Goal: Complete application form

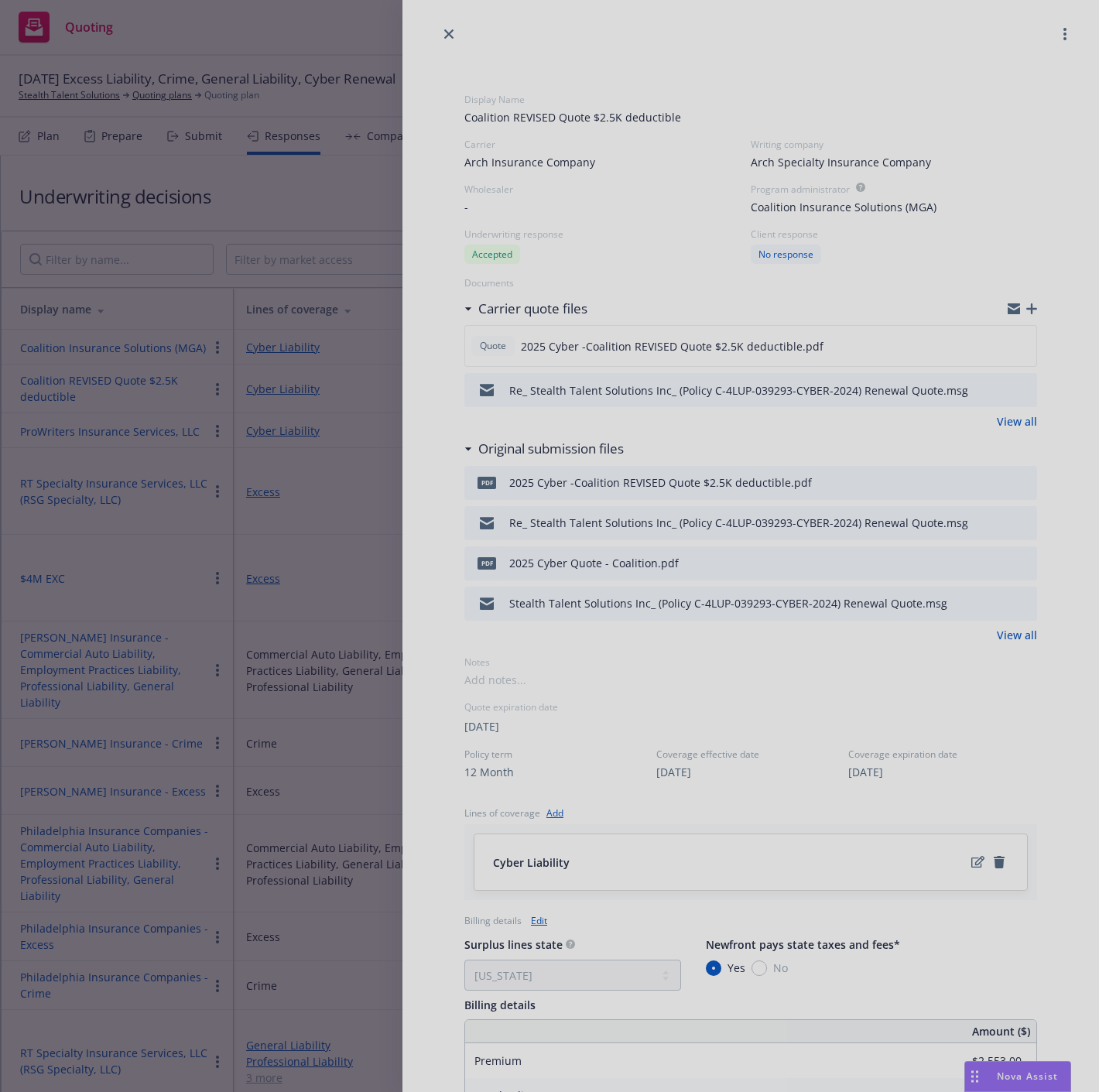
select select "CA"
